Goal: Information Seeking & Learning: Learn about a topic

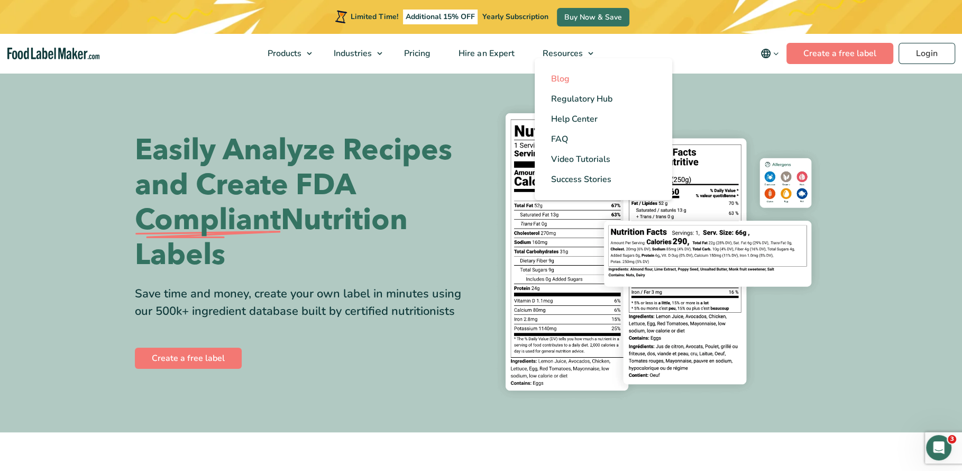
click at [558, 85] on link "Blog" at bounding box center [603, 79] width 137 height 20
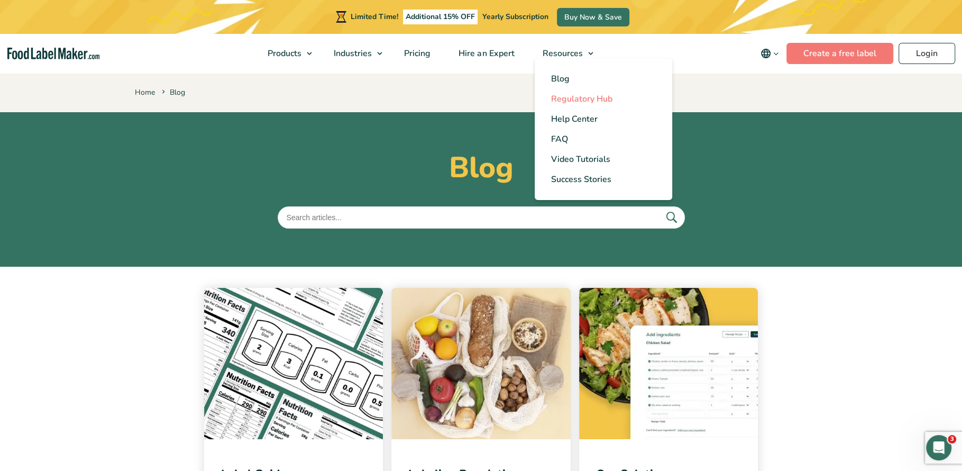
click at [571, 99] on span "Regulatory Hub" at bounding box center [580, 99] width 61 height 12
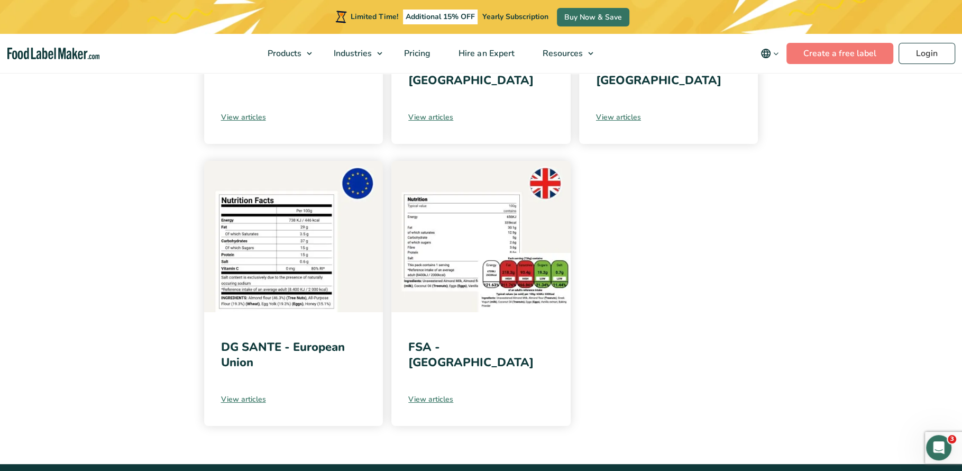
scroll to position [307, 0]
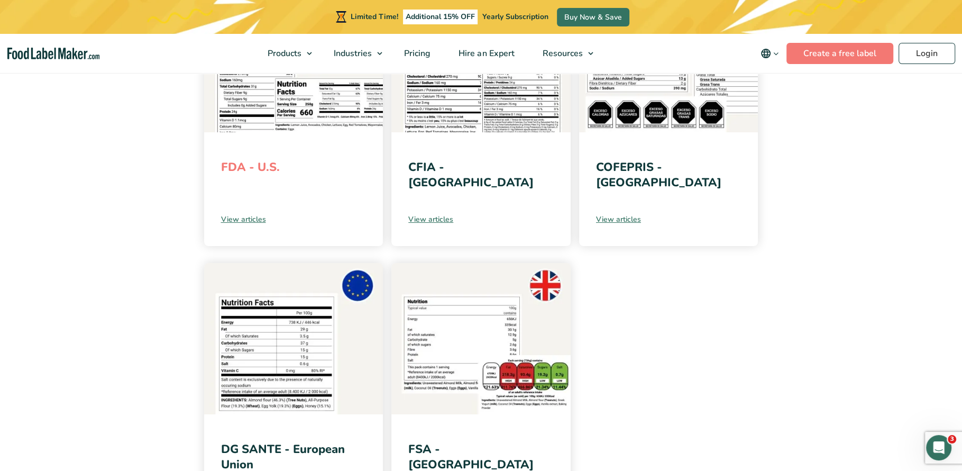
click at [269, 164] on link "FDA - U.S." at bounding box center [250, 167] width 59 height 16
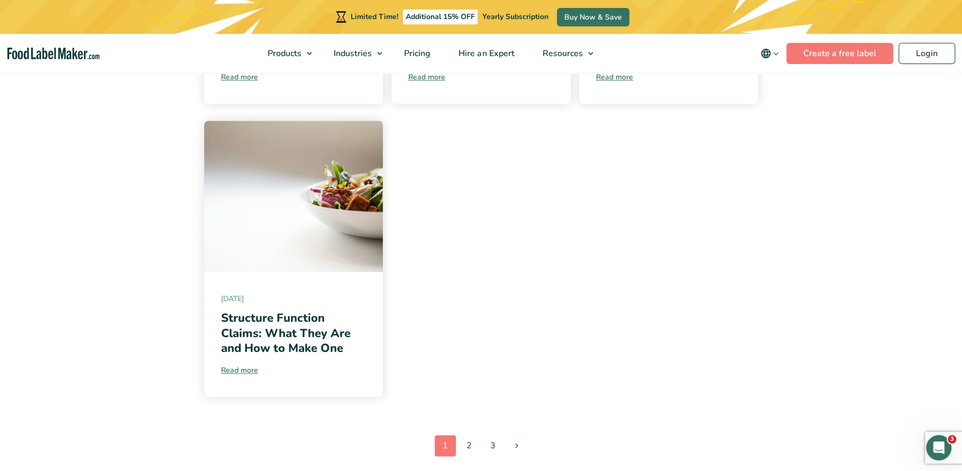
scroll to position [1080, 0]
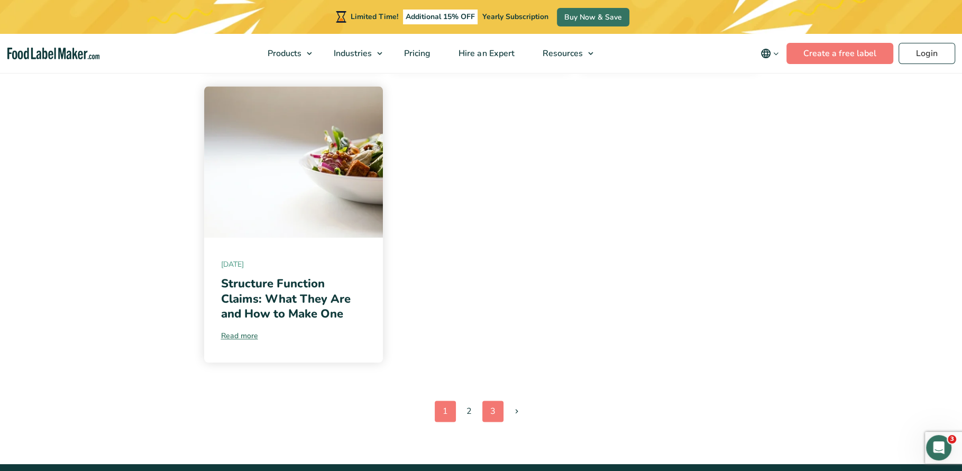
click at [484, 410] on link "3" at bounding box center [492, 410] width 21 height 21
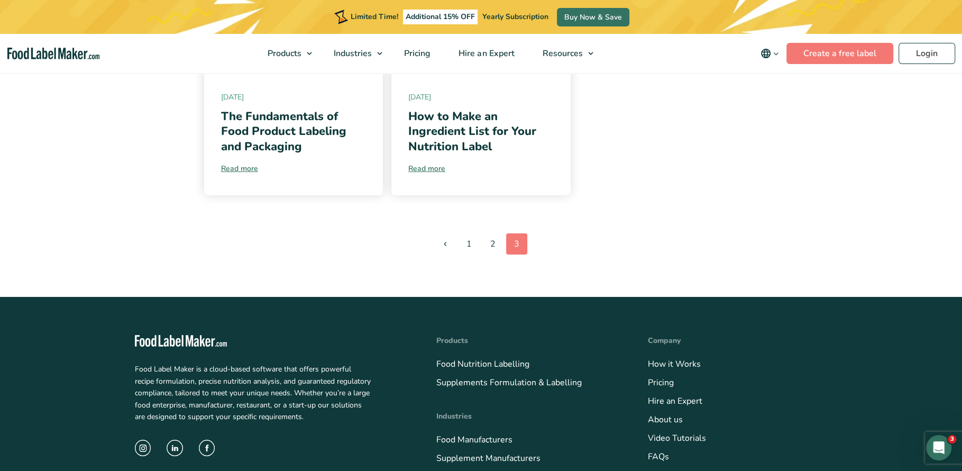
scroll to position [344, 0]
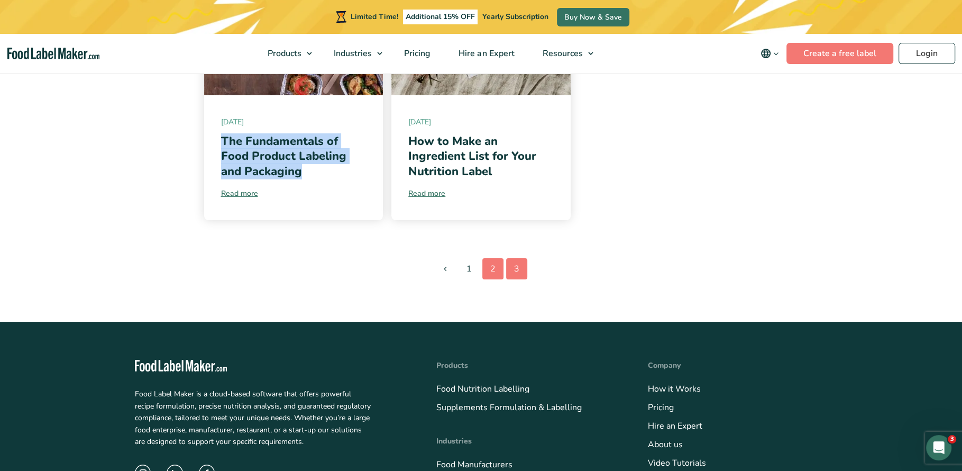
click at [486, 272] on link "2" at bounding box center [492, 268] width 21 height 21
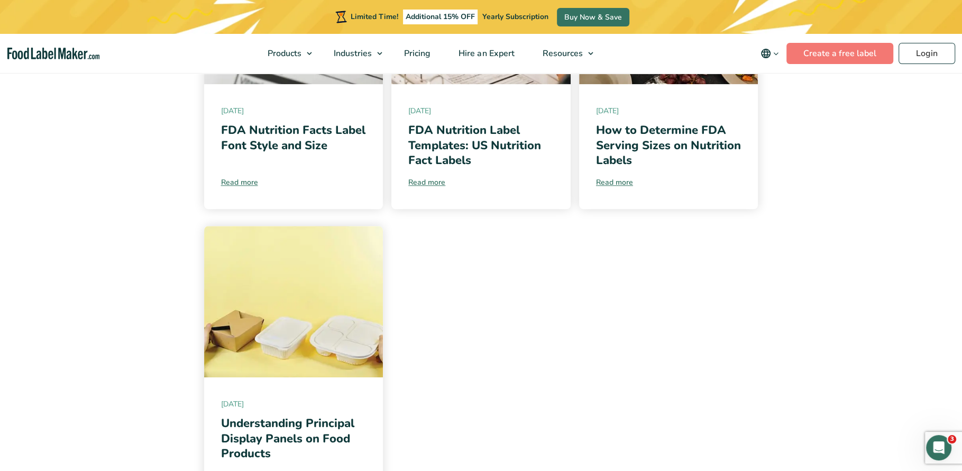
scroll to position [815, 0]
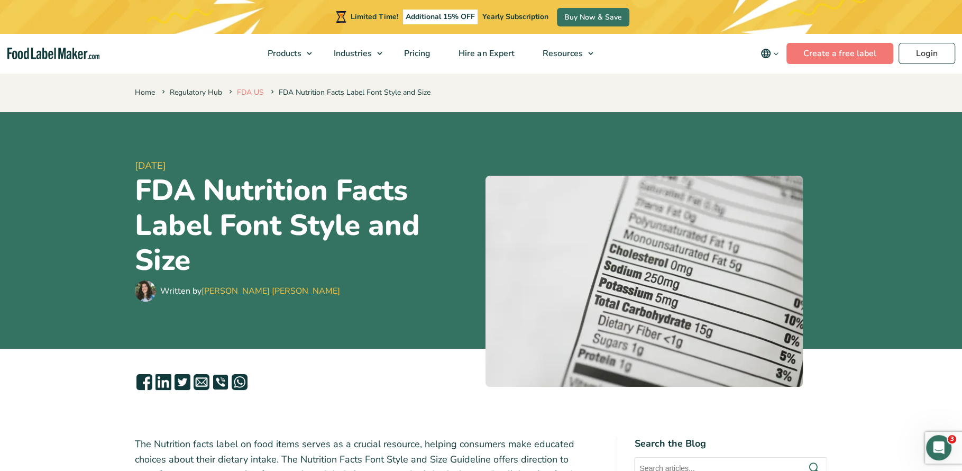
click at [245, 91] on link "FDA US" at bounding box center [250, 92] width 27 height 10
click at [195, 88] on link "Regulatory Hub" at bounding box center [196, 92] width 52 height 10
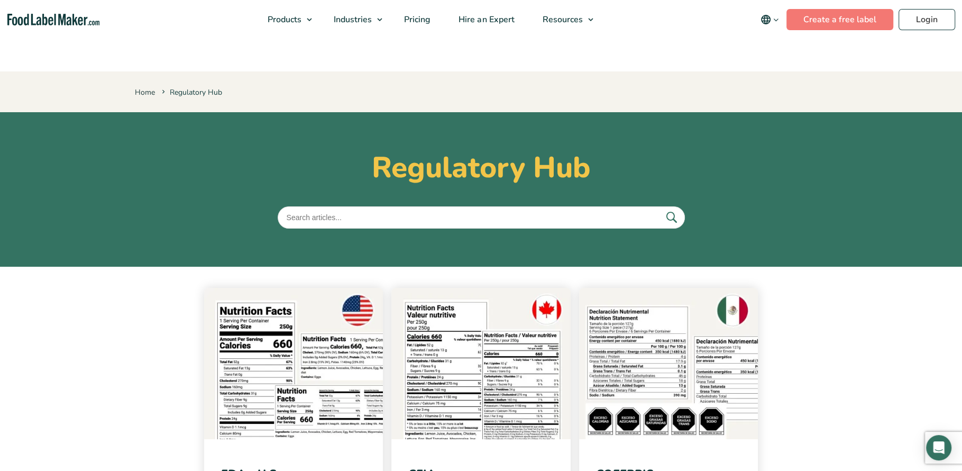
click at [342, 227] on input "text" at bounding box center [481, 217] width 407 height 22
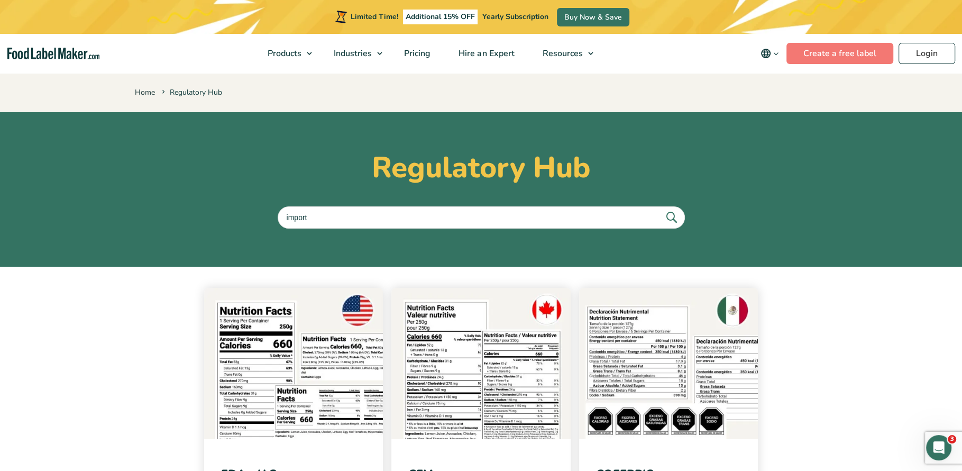
type input "import"
click at [660, 208] on button "submit" at bounding box center [671, 216] width 22 height 17
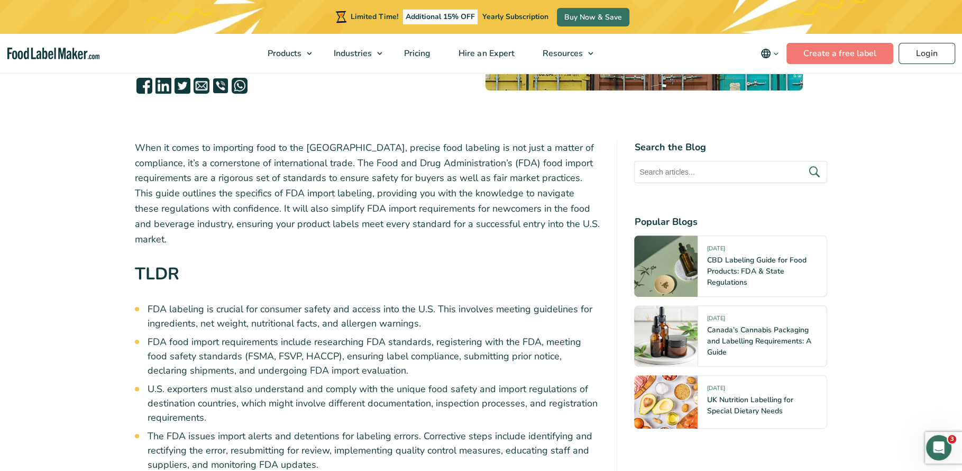
click at [302, 230] on p "When it comes to importing food to the [GEOGRAPHIC_DATA], precise food labeling…" at bounding box center [367, 193] width 465 height 107
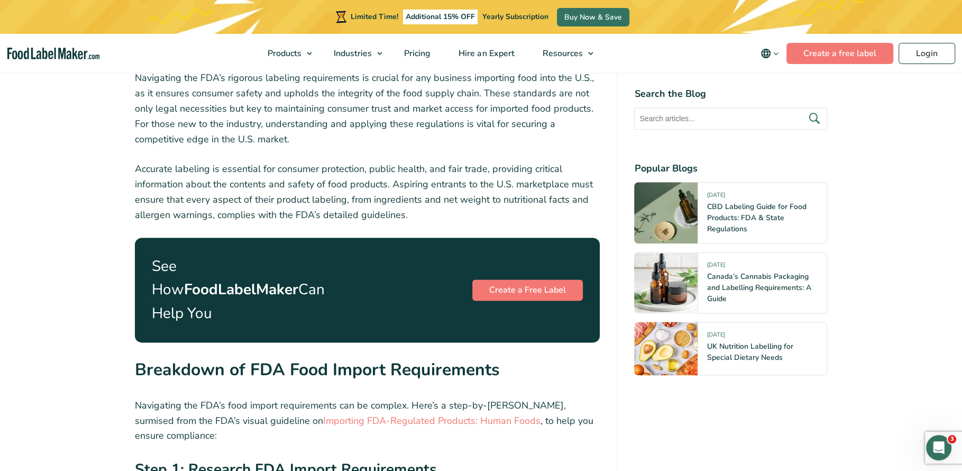
scroll to position [1196, 0]
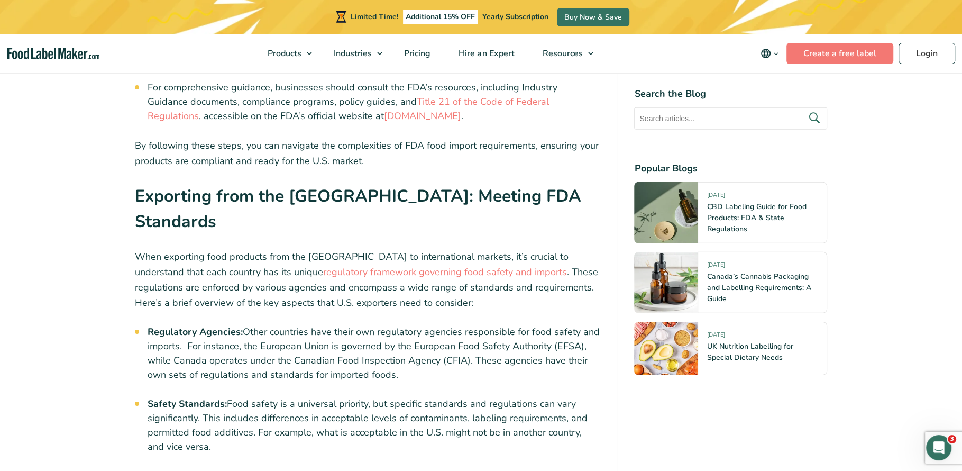
scroll to position [3095, 0]
